Goal: Find specific page/section: Find specific page/section

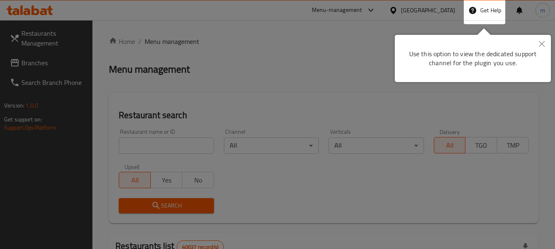
click at [541, 44] on icon "Close" at bounding box center [542, 44] width 6 height 6
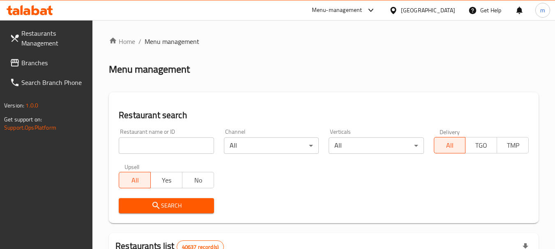
click at [430, 9] on div "[GEOGRAPHIC_DATA]" at bounding box center [428, 10] width 54 height 9
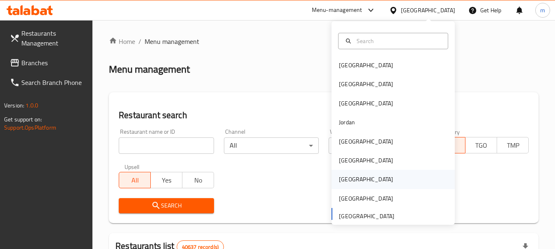
click at [352, 180] on div "[GEOGRAPHIC_DATA]" at bounding box center [365, 179] width 67 height 19
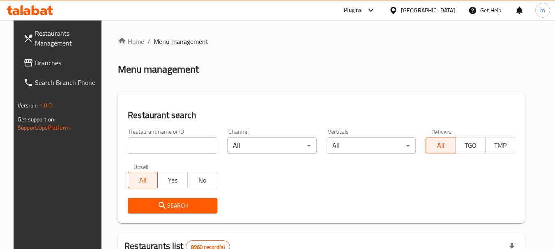
click at [35, 59] on span "Branches" at bounding box center [67, 63] width 65 height 10
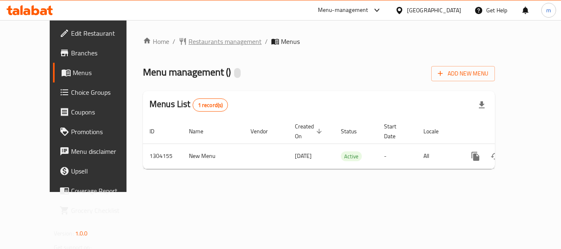
click at [204, 43] on span "Restaurants management" at bounding box center [225, 42] width 73 height 10
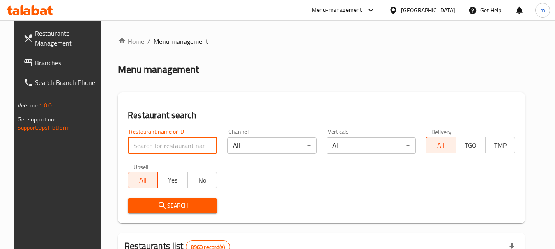
click at [160, 145] on input "search" at bounding box center [173, 146] width 90 height 16
paste input "703085"
type input "703085"
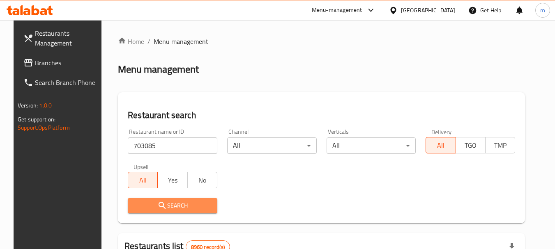
click at [174, 201] on span "Search" at bounding box center [172, 206] width 76 height 10
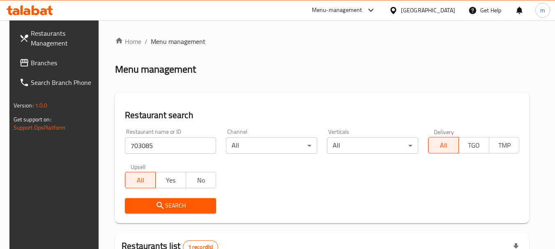
click at [32, 66] on span "Branches" at bounding box center [63, 63] width 65 height 10
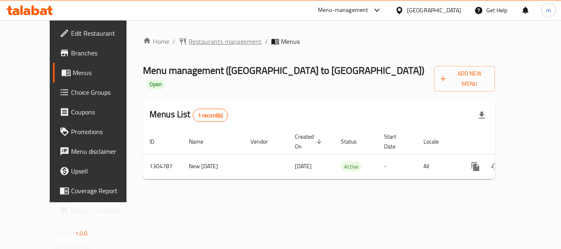
click at [189, 40] on span "Restaurants management" at bounding box center [225, 42] width 73 height 10
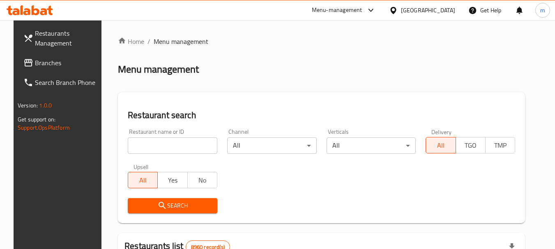
click at [153, 145] on input "search" at bounding box center [173, 146] width 90 height 16
paste input "703418"
type input "703418"
click at [174, 201] on span "Search" at bounding box center [172, 206] width 76 height 10
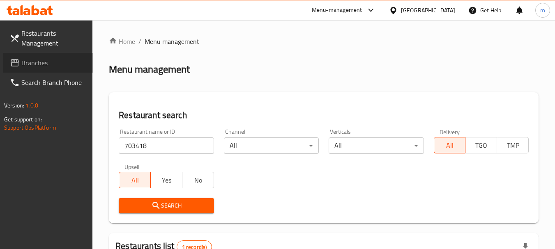
drag, startPoint x: 28, startPoint y: 58, endPoint x: 29, endPoint y: 64, distance: 5.5
click at [28, 59] on span "Branches" at bounding box center [53, 63] width 65 height 10
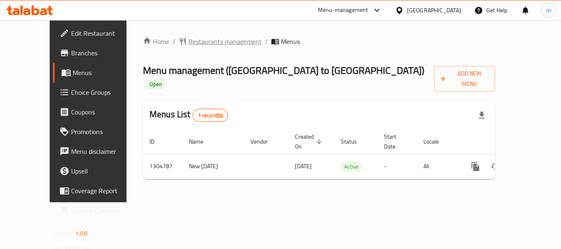
click at [189, 42] on span "Restaurants management" at bounding box center [225, 42] width 73 height 10
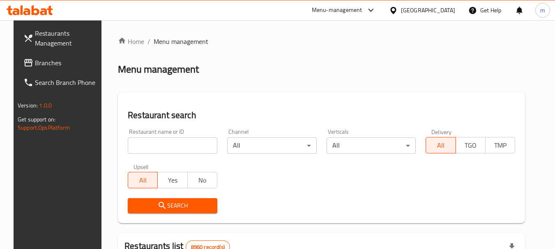
click at [162, 142] on input "search" at bounding box center [173, 146] width 90 height 16
paste input "703418"
type input "703418"
click at [161, 208] on icon "submit" at bounding box center [162, 206] width 10 height 10
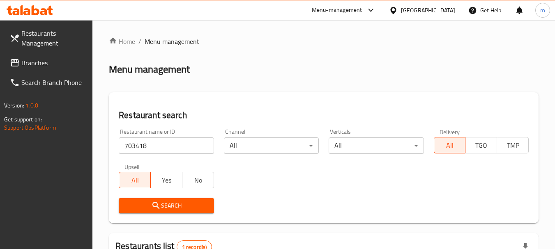
click at [446, 12] on div "Qatar" at bounding box center [428, 10] width 54 height 9
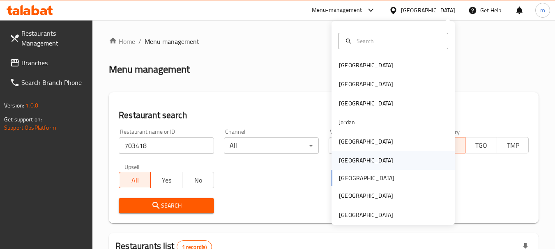
click at [346, 157] on div "Oman" at bounding box center [366, 160] width 54 height 9
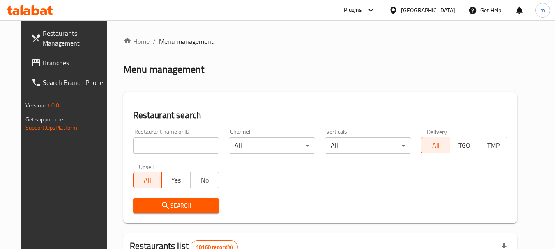
click at [43, 65] on span "Branches" at bounding box center [75, 63] width 65 height 10
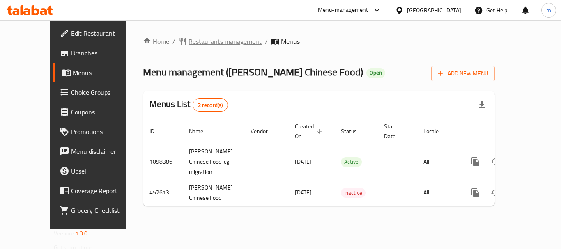
click at [189, 41] on span "Restaurants management" at bounding box center [225, 42] width 73 height 10
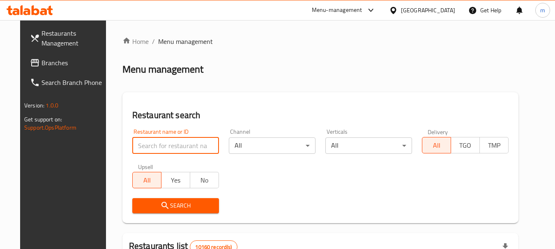
click at [170, 143] on input "search" at bounding box center [175, 146] width 87 height 16
paste input "633263"
type input "633263"
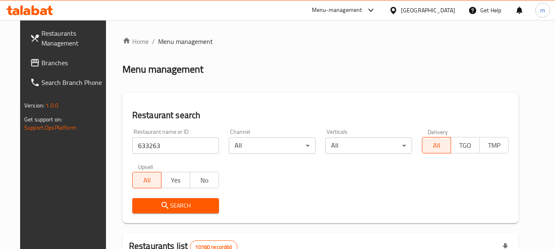
click at [166, 203] on span "Search" at bounding box center [176, 206] width 74 height 10
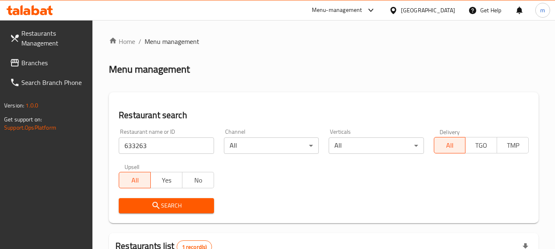
click at [445, 8] on div "Oman" at bounding box center [428, 10] width 54 height 9
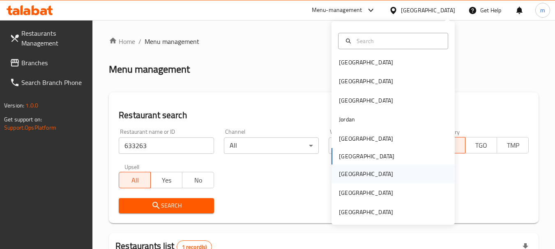
scroll to position [5, 0]
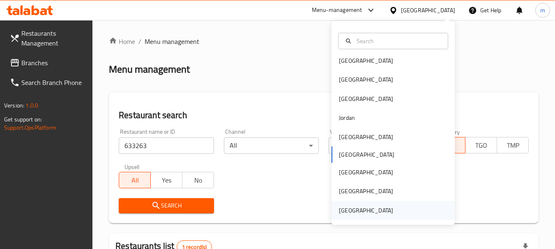
click at [371, 209] on div "[GEOGRAPHIC_DATA]" at bounding box center [366, 210] width 54 height 9
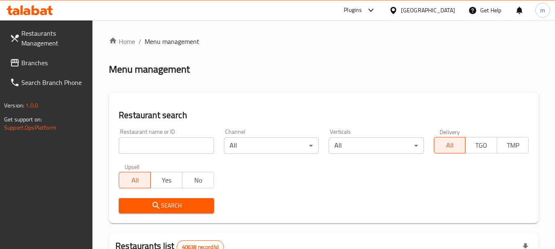
click at [36, 62] on span "Branches" at bounding box center [53, 63] width 65 height 10
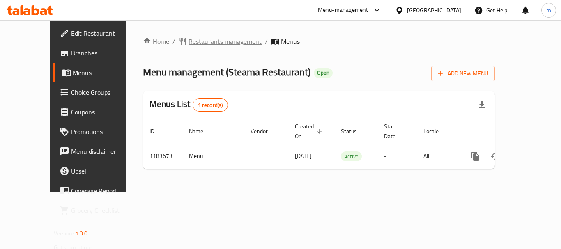
click at [192, 43] on span "Restaurants management" at bounding box center [225, 42] width 73 height 10
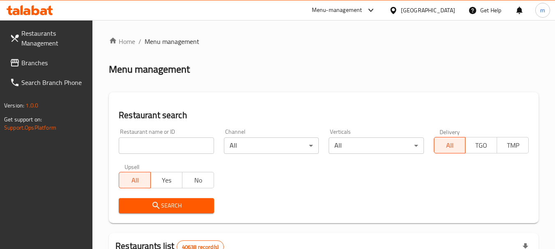
click at [170, 148] on input "search" at bounding box center [166, 146] width 95 height 16
paste input "666451"
type input "666451"
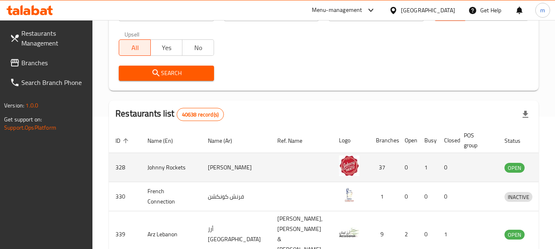
scroll to position [82, 0]
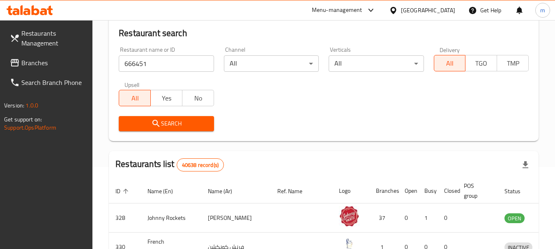
click at [176, 123] on span "Search" at bounding box center [166, 124] width 82 height 10
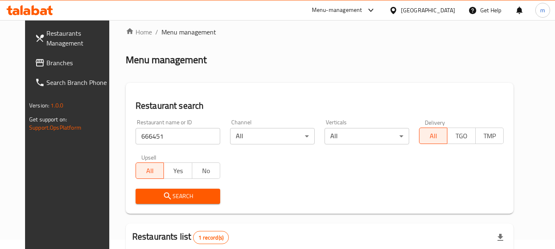
scroll to position [0, 0]
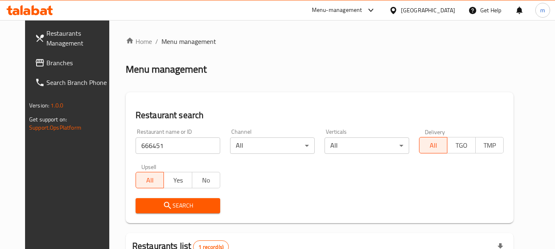
click at [423, 9] on div "[GEOGRAPHIC_DATA]" at bounding box center [428, 10] width 54 height 9
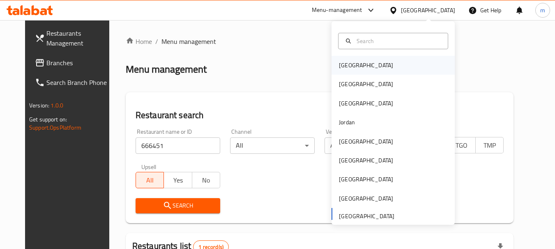
click at [349, 59] on div "[GEOGRAPHIC_DATA]" at bounding box center [365, 65] width 67 height 19
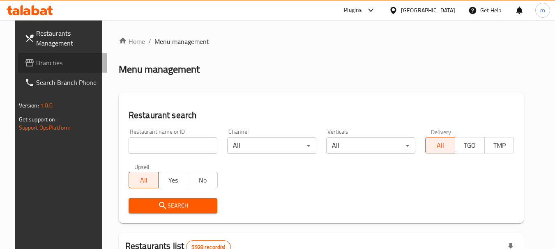
click at [36, 62] on span "Branches" at bounding box center [68, 63] width 65 height 10
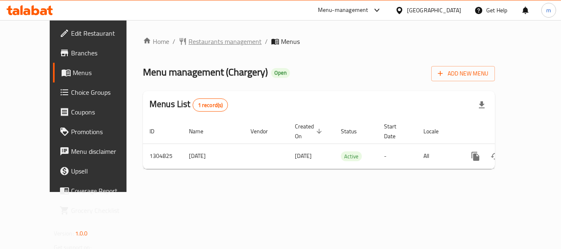
click at [191, 44] on span "Restaurants management" at bounding box center [225, 42] width 73 height 10
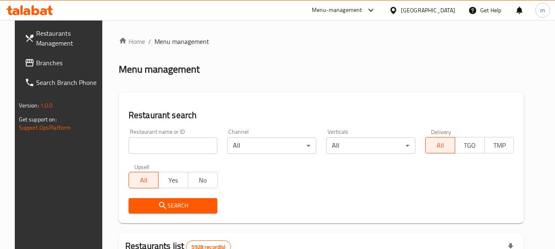
click at [157, 150] on input "search" at bounding box center [173, 146] width 89 height 16
paste input "692727"
type input "692727"
click at [165, 207] on span "Search" at bounding box center [173, 206] width 76 height 10
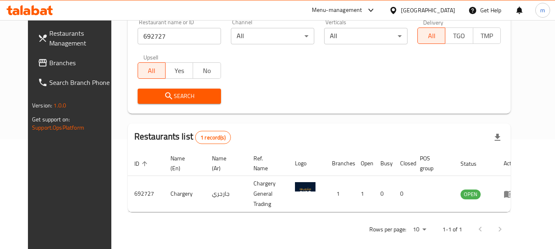
scroll to position [110, 0]
click at [451, 7] on div "[GEOGRAPHIC_DATA]" at bounding box center [428, 10] width 54 height 9
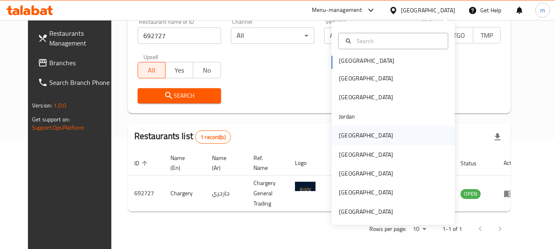
scroll to position [5, 0]
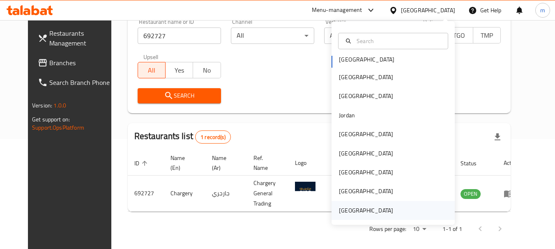
click at [365, 210] on div "[GEOGRAPHIC_DATA]" at bounding box center [366, 210] width 54 height 9
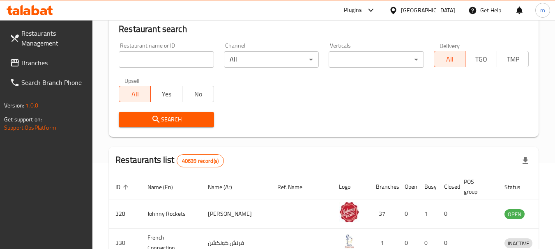
scroll to position [110, 0]
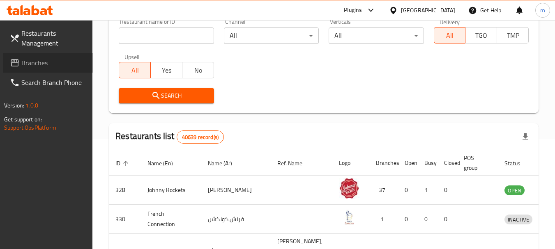
click at [24, 62] on span "Branches" at bounding box center [53, 63] width 65 height 10
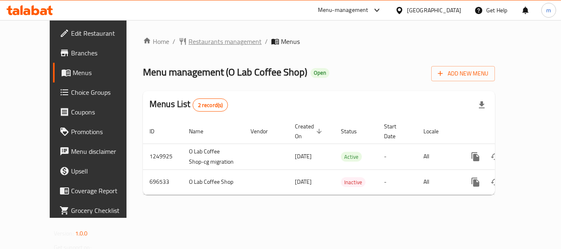
click at [189, 42] on span "Restaurants management" at bounding box center [225, 42] width 73 height 10
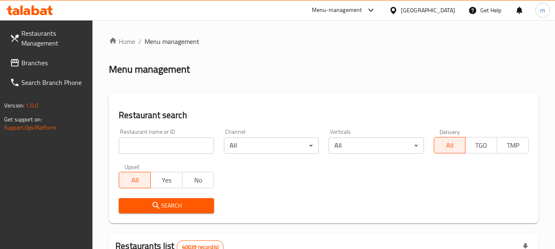
click at [154, 143] on input "search" at bounding box center [166, 146] width 95 height 16
paste input "643937"
type input "643937"
click at [168, 202] on span "Search" at bounding box center [166, 206] width 82 height 10
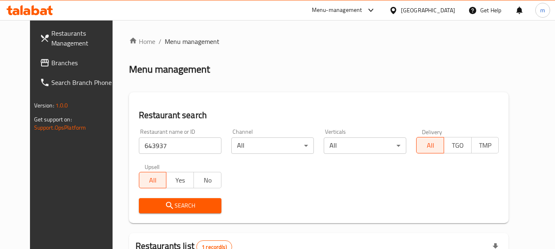
click at [51, 64] on span "Branches" at bounding box center [83, 63] width 65 height 10
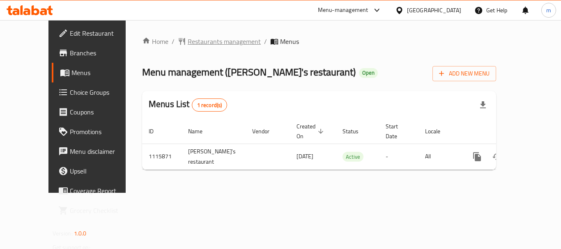
click at [188, 41] on span "Restaurants management" at bounding box center [224, 42] width 73 height 10
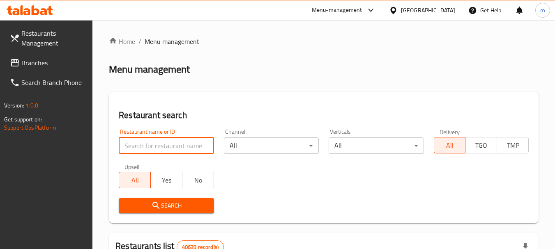
click at [155, 143] on input "search" at bounding box center [166, 146] width 95 height 16
paste input "665831"
type input "665831"
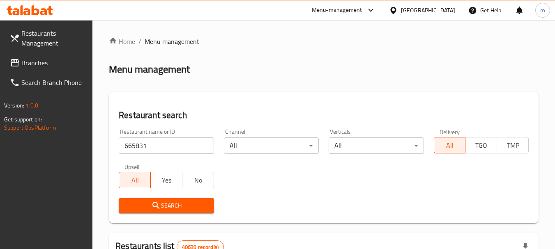
click at [171, 204] on span "Search" at bounding box center [166, 206] width 82 height 10
